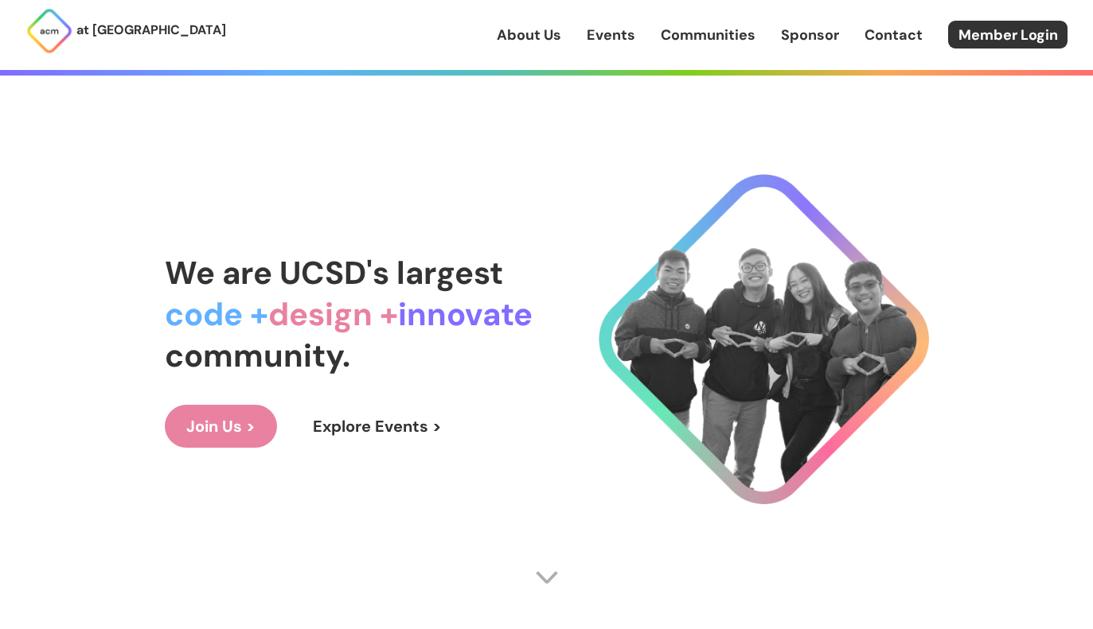
click at [556, 41] on link "About Us" at bounding box center [529, 35] width 64 height 21
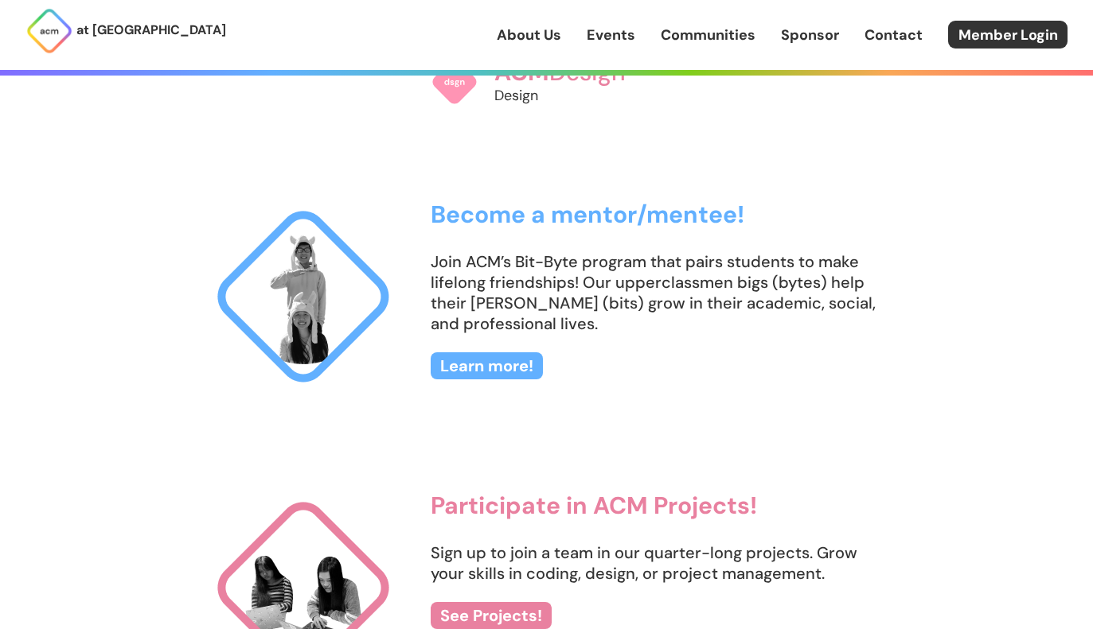
scroll to position [1440, 0]
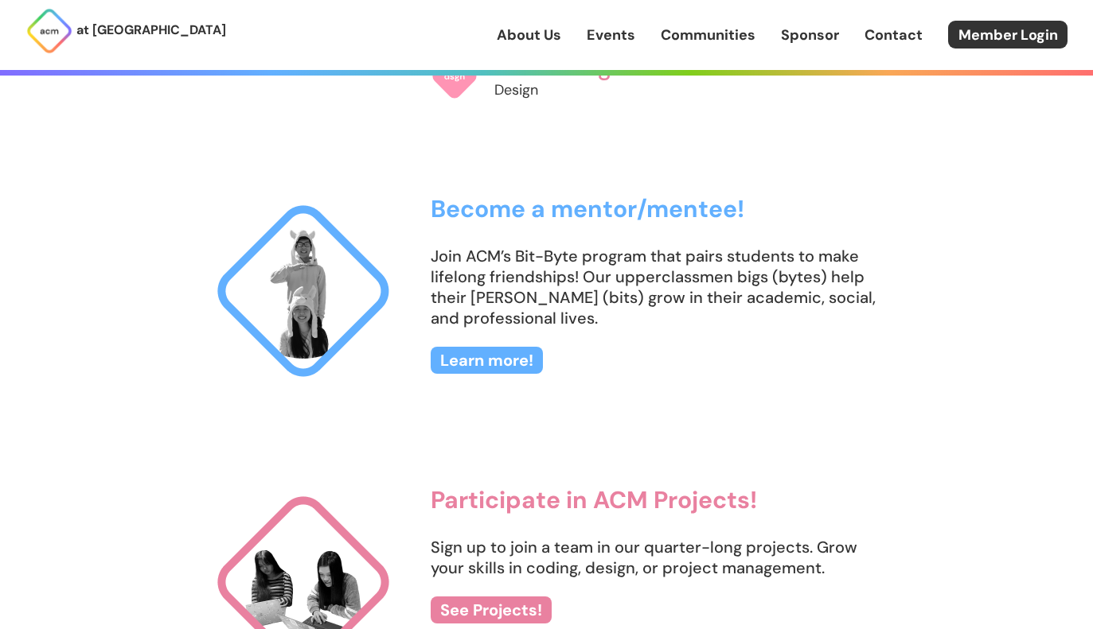
click at [607, 34] on link "Events" at bounding box center [610, 35] width 49 height 21
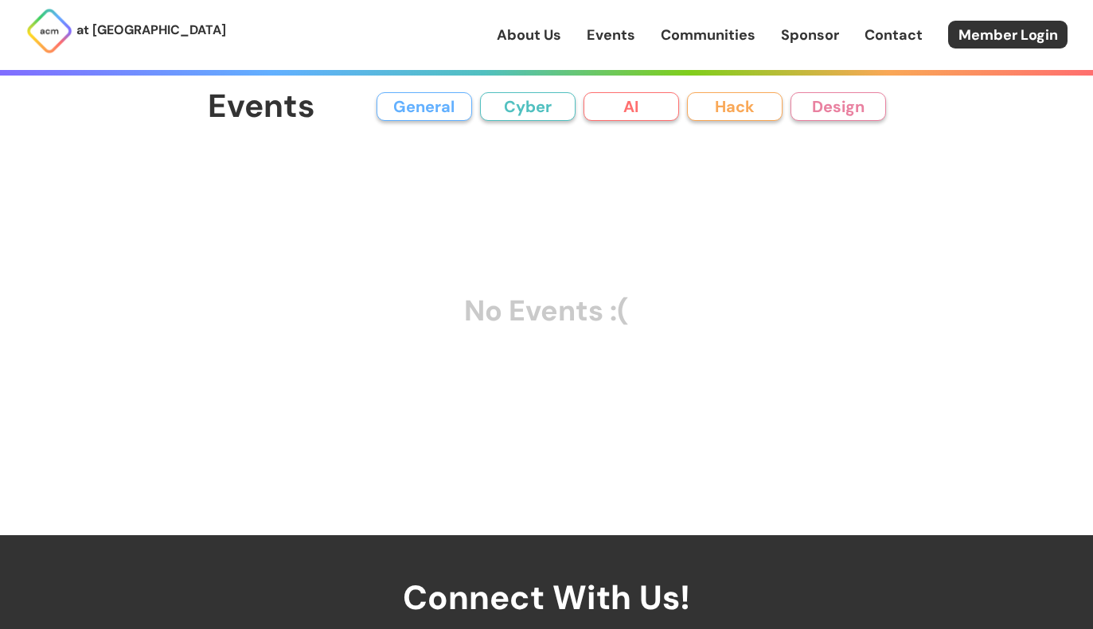
click at [802, 106] on button "Design" at bounding box center [837, 106] width 95 height 29
click at [781, 29] on link "Sponsor" at bounding box center [810, 35] width 58 height 21
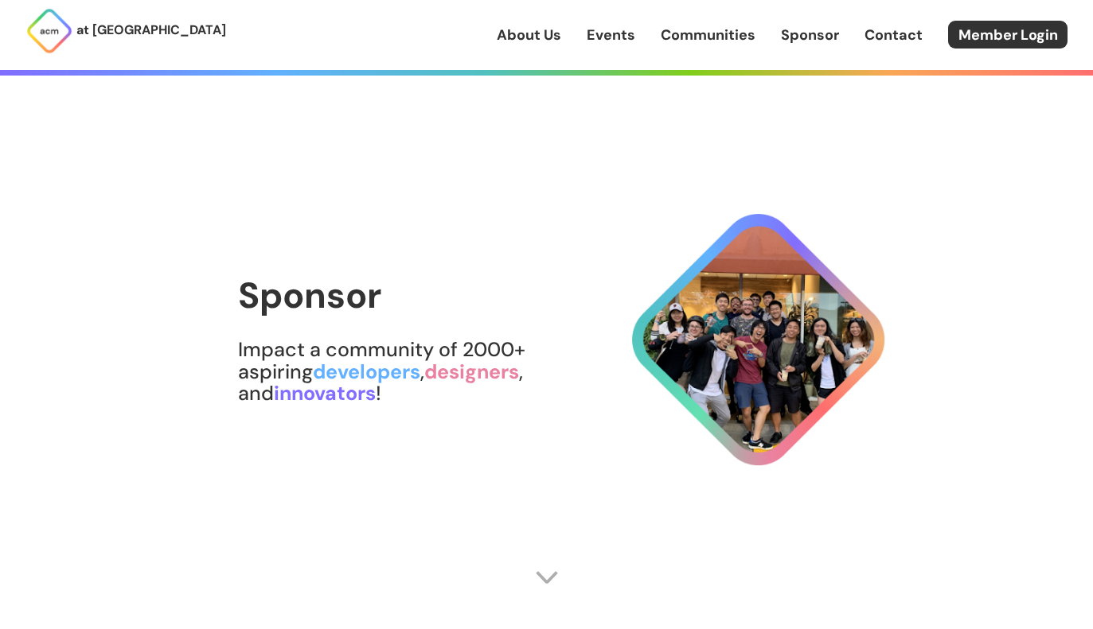
click at [714, 39] on link "Communities" at bounding box center [707, 35] width 95 height 21
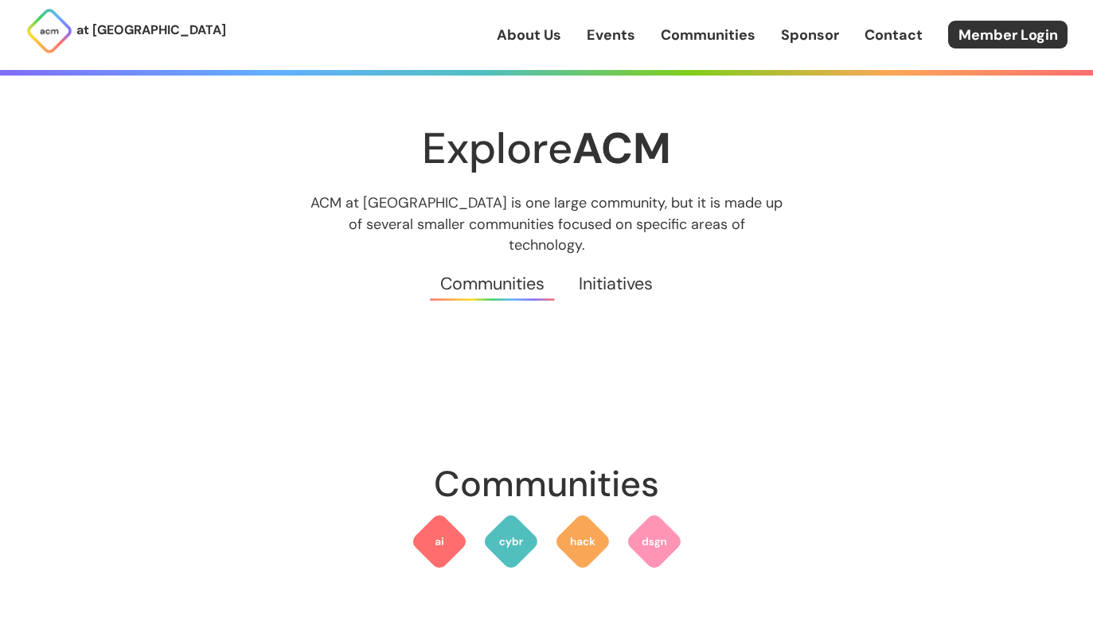
click at [602, 43] on link "Events" at bounding box center [610, 35] width 49 height 21
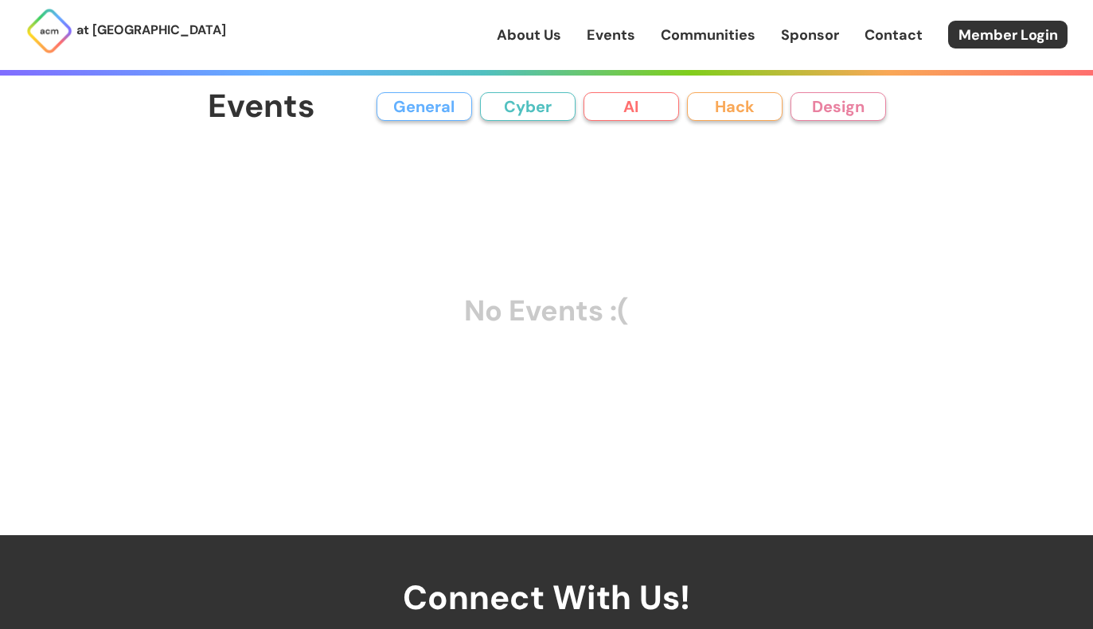
click at [519, 41] on link "About Us" at bounding box center [529, 35] width 64 height 21
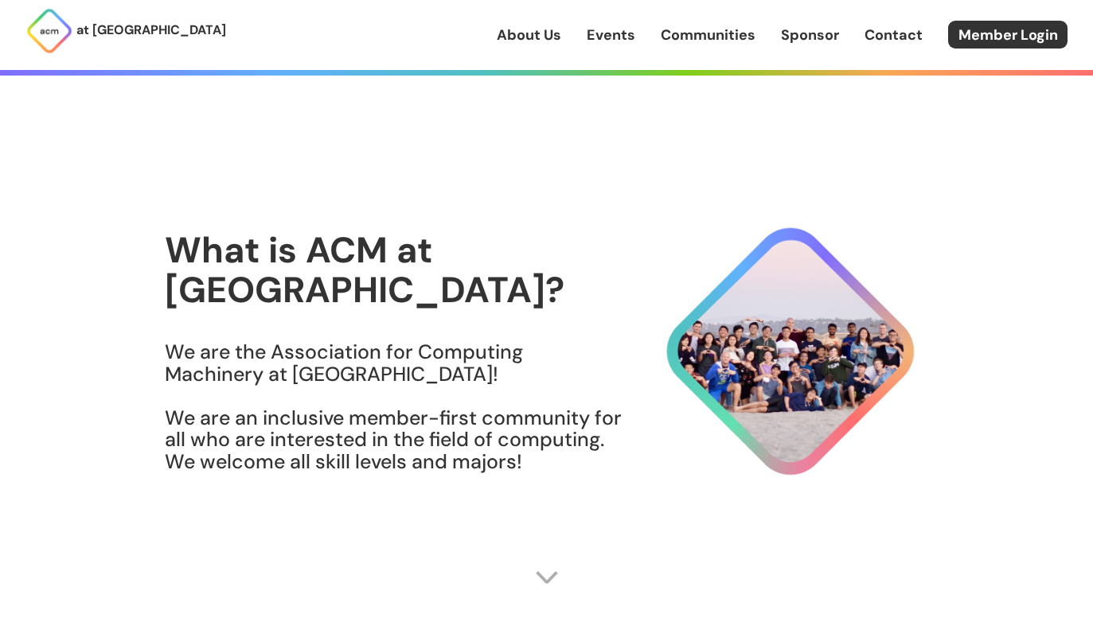
click at [419, 229] on section "What is ACM at [GEOGRAPHIC_DATA]? We are the Association for Computing Machiner…" at bounding box center [547, 362] width 764 height 470
